Goal: Task Accomplishment & Management: Complete application form

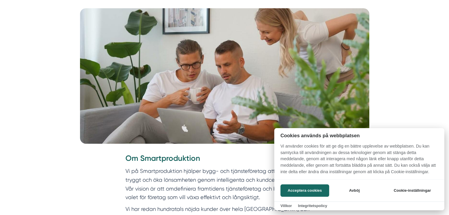
scroll to position [131, 0]
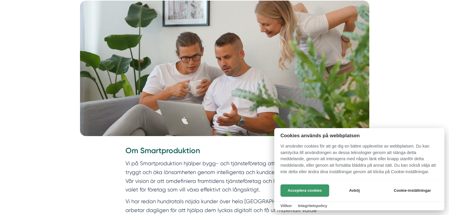
click at [298, 188] on button "Acceptera cookies" at bounding box center [304, 191] width 49 height 12
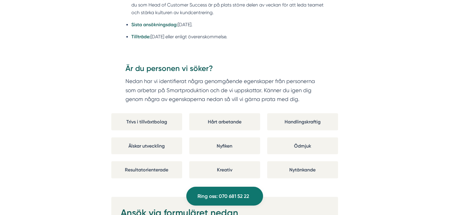
scroll to position [1038, 0]
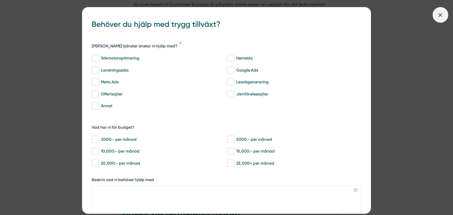
click at [444, 14] on span at bounding box center [441, 15] width 16 height 16
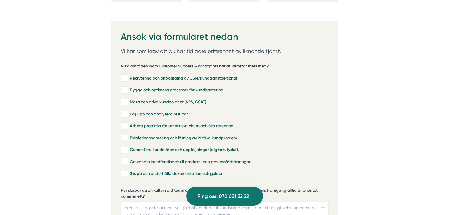
scroll to position [1214, 0]
click at [126, 99] on input "Mäta och driva kundnöjdhet (NPS, CSAT)" at bounding box center [124, 102] width 7 height 6
checkbox input "true"
click at [125, 87] on input "Bygga och optimera processer för kundhantering" at bounding box center [124, 90] width 7 height 6
checkbox input "true"
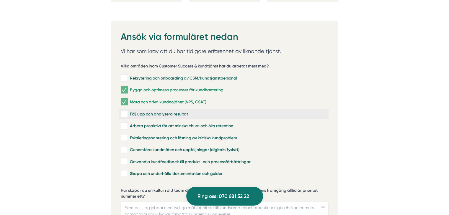
click at [125, 111] on input "Följ upp och analysera resultat" at bounding box center [124, 114] width 7 height 6
checkbox input "true"
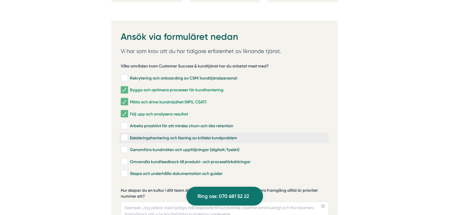
click at [125, 134] on label "Eskaleringshantering och lösning av kritiska kundproblem" at bounding box center [223, 138] width 209 height 10
click at [125, 135] on input "Eskaleringshantering och lösning av kritiska kundproblem" at bounding box center [124, 138] width 7 height 6
checkbox input "true"
click at [123, 159] on input "Omvandla kundfeedback till produkt- och processförbättringar" at bounding box center [124, 162] width 7 height 6
checkbox input "true"
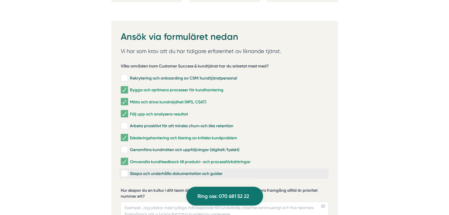
click at [123, 171] on input "Skapa och underhålla dokumentation och guider" at bounding box center [124, 174] width 7 height 6
checkbox input "true"
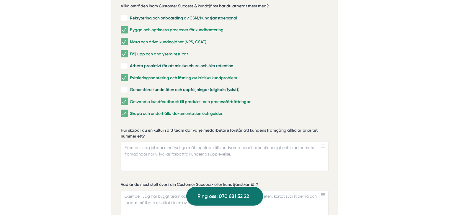
scroll to position [1241, 0]
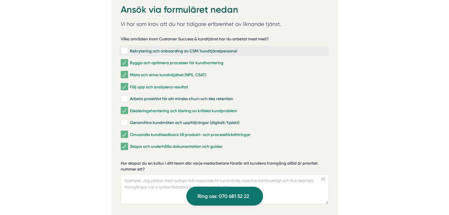
click at [126, 48] on input "Rekrytering och onboarding av CSM/kundtjänstpersonal" at bounding box center [124, 51] width 7 height 6
checkbox input "true"
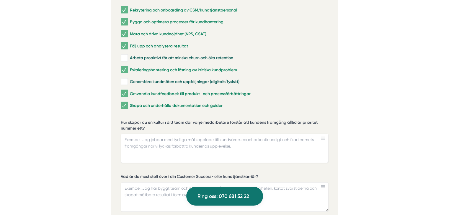
scroll to position [1282, 0]
click at [131, 120] on label "Hur skapar du en kultur i ditt team där varje medarbetare förstår att kundens f…" at bounding box center [225, 125] width 208 height 13
click at [131, 134] on textarea "Hur skapar du en kultur i ditt team där varje medarbetare förstår att kundens f…" at bounding box center [225, 148] width 208 height 29
click at [131, 120] on label "Hur skapar du en kultur i ditt team där varje medarbetare förstår att kundens f…" at bounding box center [225, 125] width 208 height 13
click at [131, 134] on textarea "Hur skapar du en kultur i ditt team där varje medarbetare förstår att kundens f…" at bounding box center [225, 148] width 208 height 29
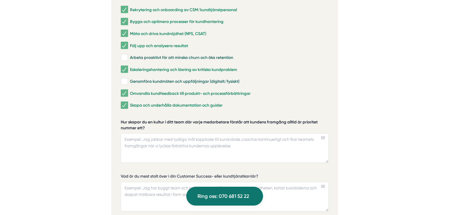
click at [131, 120] on label "Hur skapar du en kultur i ditt team där varje medarbetare förstår att kundens f…" at bounding box center [225, 125] width 208 height 13
click at [131, 134] on textarea "Hur skapar du en kultur i ditt team där varje medarbetare förstår att kundens f…" at bounding box center [225, 148] width 208 height 29
click at [131, 120] on label "Hur skapar du en kultur i ditt team där varje medarbetare förstår att kundens f…" at bounding box center [225, 125] width 208 height 13
click at [131, 134] on textarea "Hur skapar du en kultur i ditt team där varje medarbetare förstår att kundens f…" at bounding box center [225, 148] width 208 height 29
click at [132, 119] on label "Hur skapar du en kultur i ditt team där varje medarbetare förstår att kundens f…" at bounding box center [225, 125] width 208 height 13
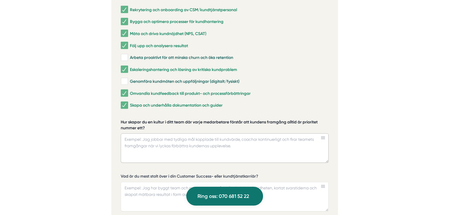
click at [132, 134] on textarea "Hur skapar du en kultur i ditt team där varje medarbetare förstår att kundens f…" at bounding box center [225, 148] width 208 height 29
click at [132, 119] on label "Hur skapar du en kultur i ditt team där varje medarbetare förstår att kundens f…" at bounding box center [225, 125] width 208 height 13
click at [132, 134] on textarea "Hur skapar du en kultur i ditt team där varje medarbetare förstår att kundens f…" at bounding box center [225, 148] width 208 height 29
click at [132, 119] on label "Hur skapar du en kultur i ditt team där varje medarbetare förstår att kundens f…" at bounding box center [225, 125] width 208 height 13
click at [132, 134] on textarea "Hur skapar du en kultur i ditt team där varje medarbetare förstår att kundens f…" at bounding box center [225, 148] width 208 height 29
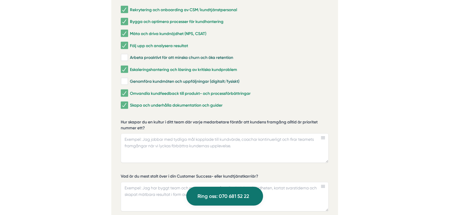
drag, startPoint x: 148, startPoint y: 119, endPoint x: 120, endPoint y: 113, distance: 28.9
click at [120, 113] on div "Ansök via formuläret nedan Vi har som krav att du har tidigare erfarenhet av li…" at bounding box center [224, 180] width 226 height 454
drag, startPoint x: 120, startPoint y: 113, endPoint x: 155, endPoint y: 119, distance: 35.4
click at [155, 119] on div "Ansök via formuläret nedan Vi har som krav att du har tidigare erfarenhet av li…" at bounding box center [224, 180] width 226 height 454
click at [163, 119] on label "Hur skapar du en kultur i ditt team där varje medarbetare förstår att kundens f…" at bounding box center [225, 125] width 208 height 13
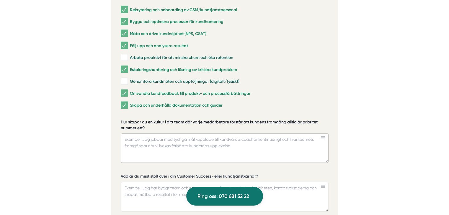
click at [163, 134] on textarea "Hur skapar du en kultur i ditt team där varje medarbetare förstår att kundens f…" at bounding box center [225, 148] width 208 height 29
click at [163, 119] on label "Hur skapar du en kultur i ditt team där varje medarbetare förstår att kundens f…" at bounding box center [225, 125] width 208 height 13
click at [163, 134] on textarea "Hur skapar du en kultur i ditt team där varje medarbetare förstår att kundens f…" at bounding box center [225, 148] width 208 height 29
click at [163, 119] on label "Hur skapar du en kultur i ditt team där varje medarbetare förstår att kundens f…" at bounding box center [225, 125] width 208 height 13
click at [163, 134] on textarea "Hur skapar du en kultur i ditt team där varje medarbetare förstår att kundens f…" at bounding box center [225, 148] width 208 height 29
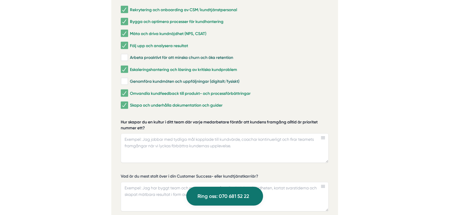
click at [163, 119] on label "Hur skapar du en kultur i ditt team där varje medarbetare förstår att kundens f…" at bounding box center [225, 125] width 208 height 13
click at [163, 134] on textarea "Hur skapar du en kultur i ditt team där varje medarbetare förstår att kundens f…" at bounding box center [225, 148] width 208 height 29
click at [155, 144] on textarea "Hur skapar du en kultur i ditt team där varje medarbetare förstår att kundens f…" at bounding box center [225, 148] width 208 height 29
drag, startPoint x: 322, startPoint y: 115, endPoint x: 114, endPoint y: 111, distance: 207.9
click at [114, 111] on div "Ansök via formuläret nedan Vi har som krav att du har tidigare erfarenhet av li…" at bounding box center [224, 180] width 226 height 454
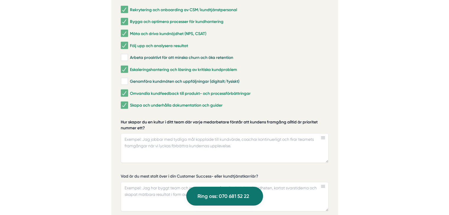
drag, startPoint x: 101, startPoint y: 115, endPoint x: 174, endPoint y: 122, distance: 73.2
click at [180, 137] on textarea "Hur skapar du en kultur i ditt team där varje medarbetare förstår att kundens f…" at bounding box center [225, 148] width 208 height 29
paste textarea "För mig börjar det med att skapa en gemensam förståelse för varför kundens fram…"
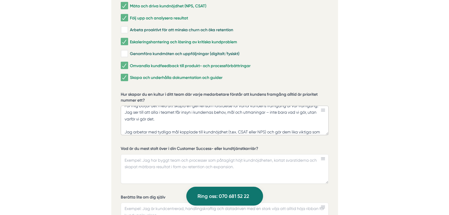
scroll to position [1311, 0]
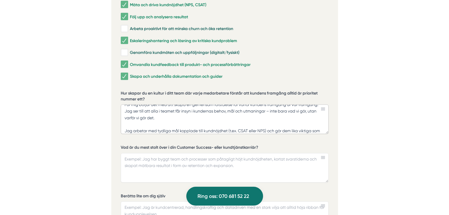
type textarea "För mig börjar det med att skapa en gemensam förståelse för varför kundens fram…"
click at [184, 156] on textarea "Vad är du mest stolt över i din Customer Success- eller kundtjänstkarriär?" at bounding box center [225, 167] width 208 height 29
click at [165, 157] on textarea "Vad är du mest stolt över i din Customer Success- eller kundtjänstkarriär?" at bounding box center [225, 167] width 208 height 29
paste textarea "På ett år har jag sänkt vår snittsvarstid per månad från 14 timmar till 54 minu…"
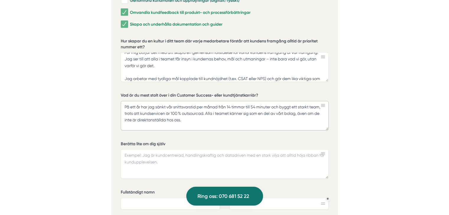
scroll to position [1366, 0]
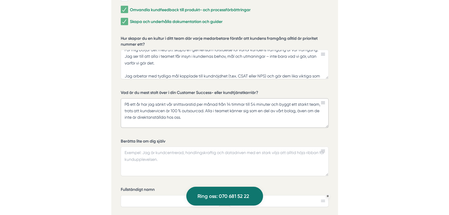
type textarea "På ett år har jag sänkt vår snittsvarstid per månad från 14 timmar till 54 minu…"
click at [150, 147] on textarea "Berätta lite om dig själv" at bounding box center [225, 161] width 208 height 29
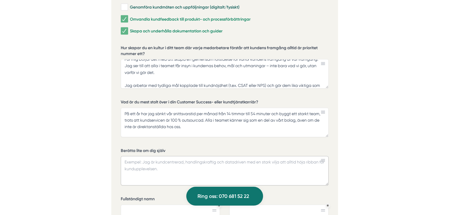
scroll to position [1360, 0]
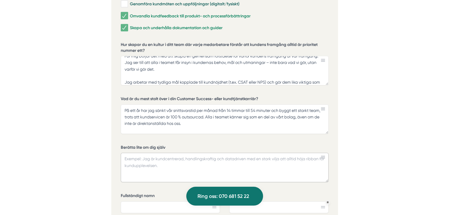
paste textarea "Jag är en samarbetsinriktad och stöttande ledare som främjar en positiv och res…"
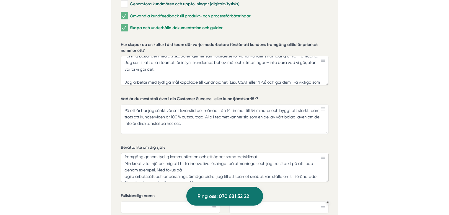
scroll to position [28, 0]
click at [158, 161] on textarea "Jag är en samarbetsinriktad och stöttande ledare som främjar en positiv och res…" at bounding box center [225, 167] width 208 height 29
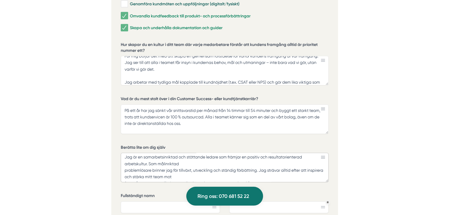
scroll to position [0, 0]
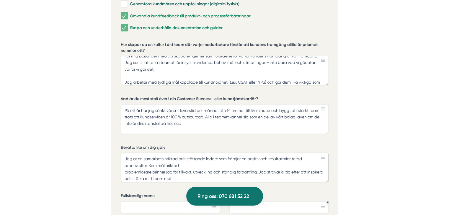
click at [148, 157] on textarea "Jag är en samarbetsinriktad och stöttande ledare som främjar en positiv och res…" at bounding box center [225, 167] width 208 height 29
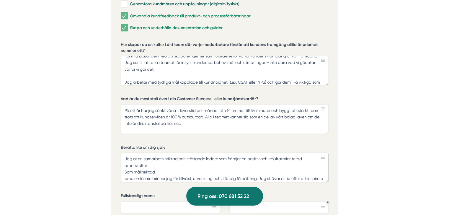
click at [123, 171] on textarea "Jag är en samarbetsinriktad och stöttande ledare som främjar en positiv och res…" at bounding box center [225, 167] width 208 height 29
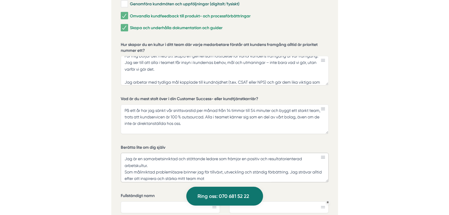
click at [156, 156] on textarea "Jag är en samarbetsinriktad och stöttande ledare som främjar en positiv och res…" at bounding box center [225, 167] width 208 height 29
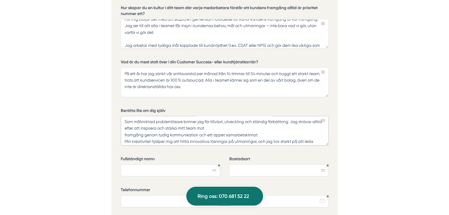
scroll to position [21, 0]
click at [124, 128] on textarea "Jag är en samarbetsinriktad och stöttande ledare som främjar en positiv och res…" at bounding box center [225, 130] width 208 height 29
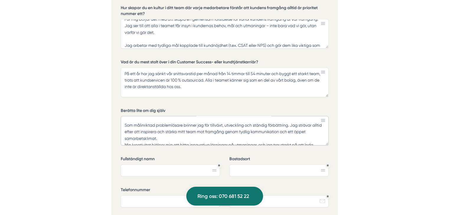
click at [161, 130] on textarea "Jag är en samarbetsinriktad och stöttande ledare som främjar en positiv och res…" at bounding box center [225, 130] width 208 height 29
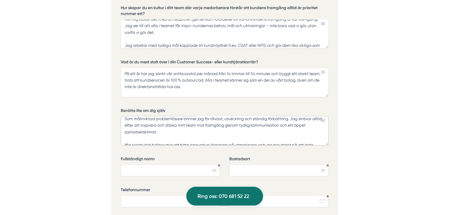
type textarea "Jag är en samarbetsinriktad och stöttande ledare som främjar en positiv och res…"
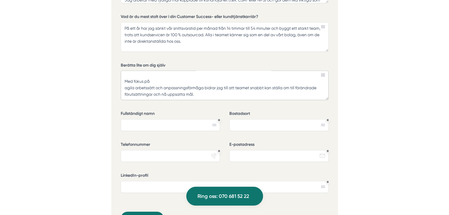
scroll to position [1443, 0]
click at [144, 119] on input "Fullständigt namn" at bounding box center [170, 125] width 99 height 12
type input "[PERSON_NAME]"
type input "[GEOGRAPHIC_DATA]"
type input "0763116385"
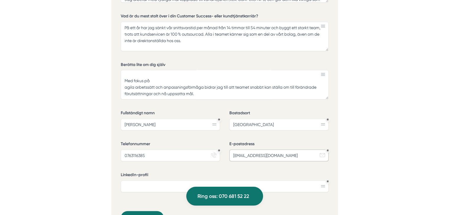
click at [248, 150] on input "[EMAIL_ADDRESS][DOMAIN_NAME]" at bounding box center [278, 156] width 99 height 12
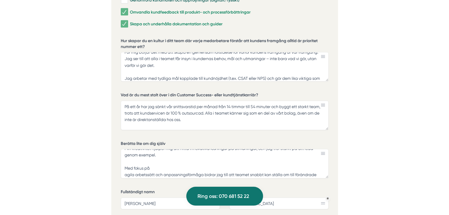
scroll to position [67, 0]
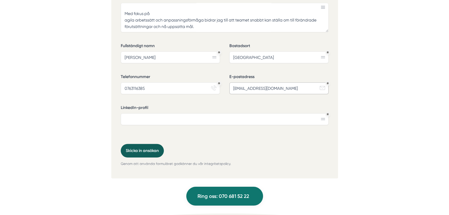
type input "[EMAIL_ADDRESS][DOMAIN_NAME]"
click at [142, 144] on button "Skicka in ansökan" at bounding box center [142, 151] width 43 height 14
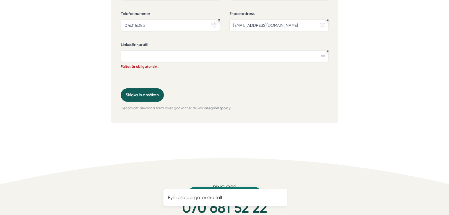
scroll to position [1533, 0]
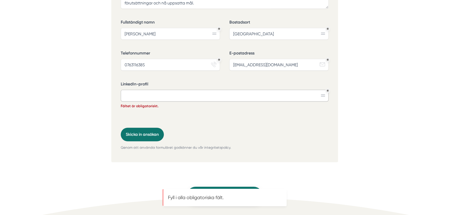
click at [176, 90] on input "LinkedIn-profil" at bounding box center [225, 96] width 208 height 12
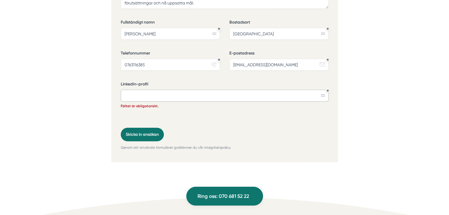
paste input "[DOMAIN_NAME][URL]"
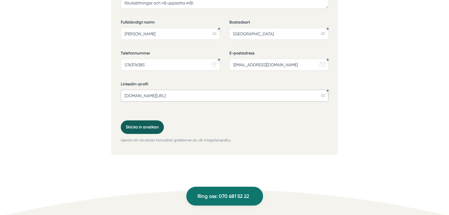
type input "[DOMAIN_NAME][URL]"
click at [139, 121] on button "Skicka in ansökan" at bounding box center [142, 128] width 43 height 14
